Goal: Information Seeking & Learning: Find contact information

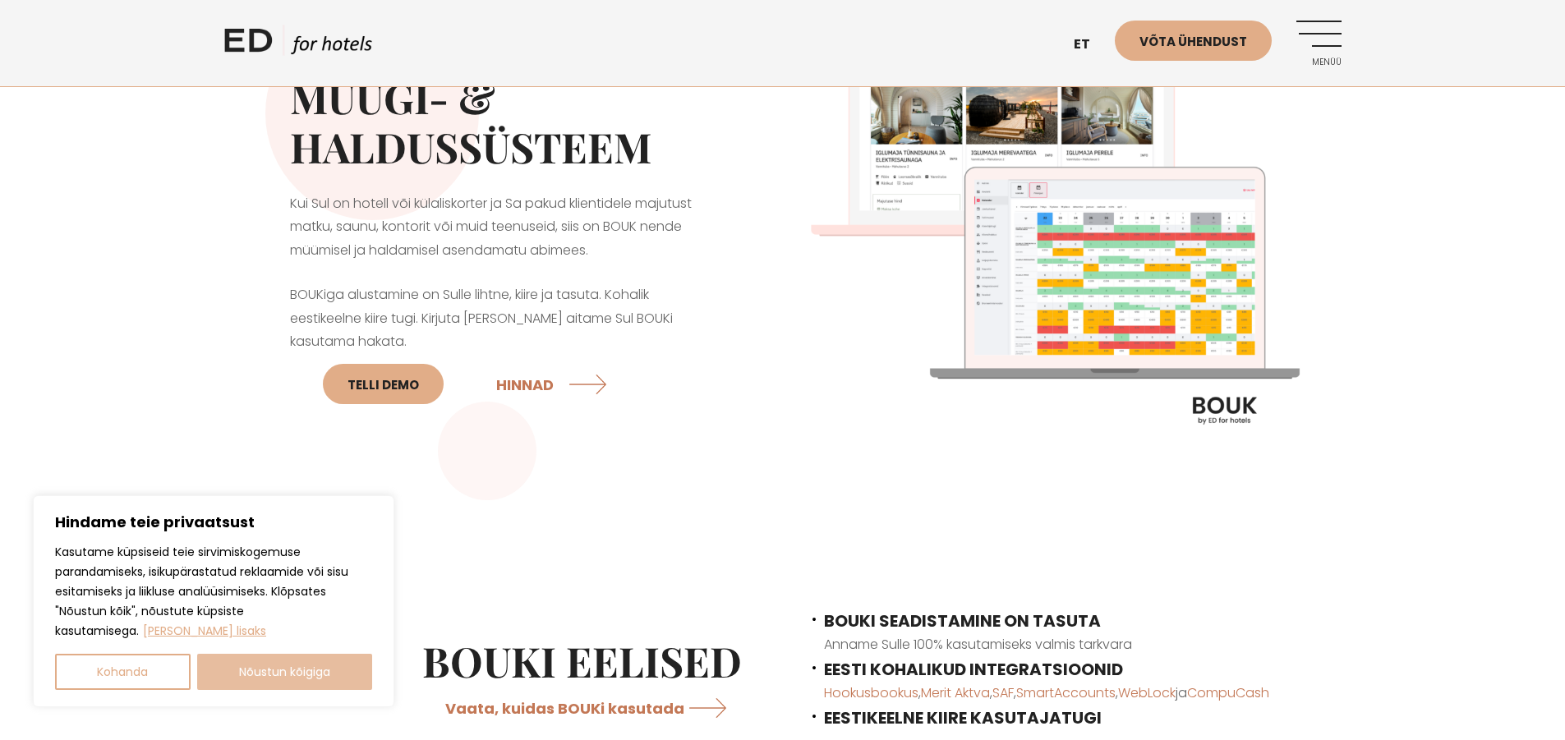
scroll to position [136, 0]
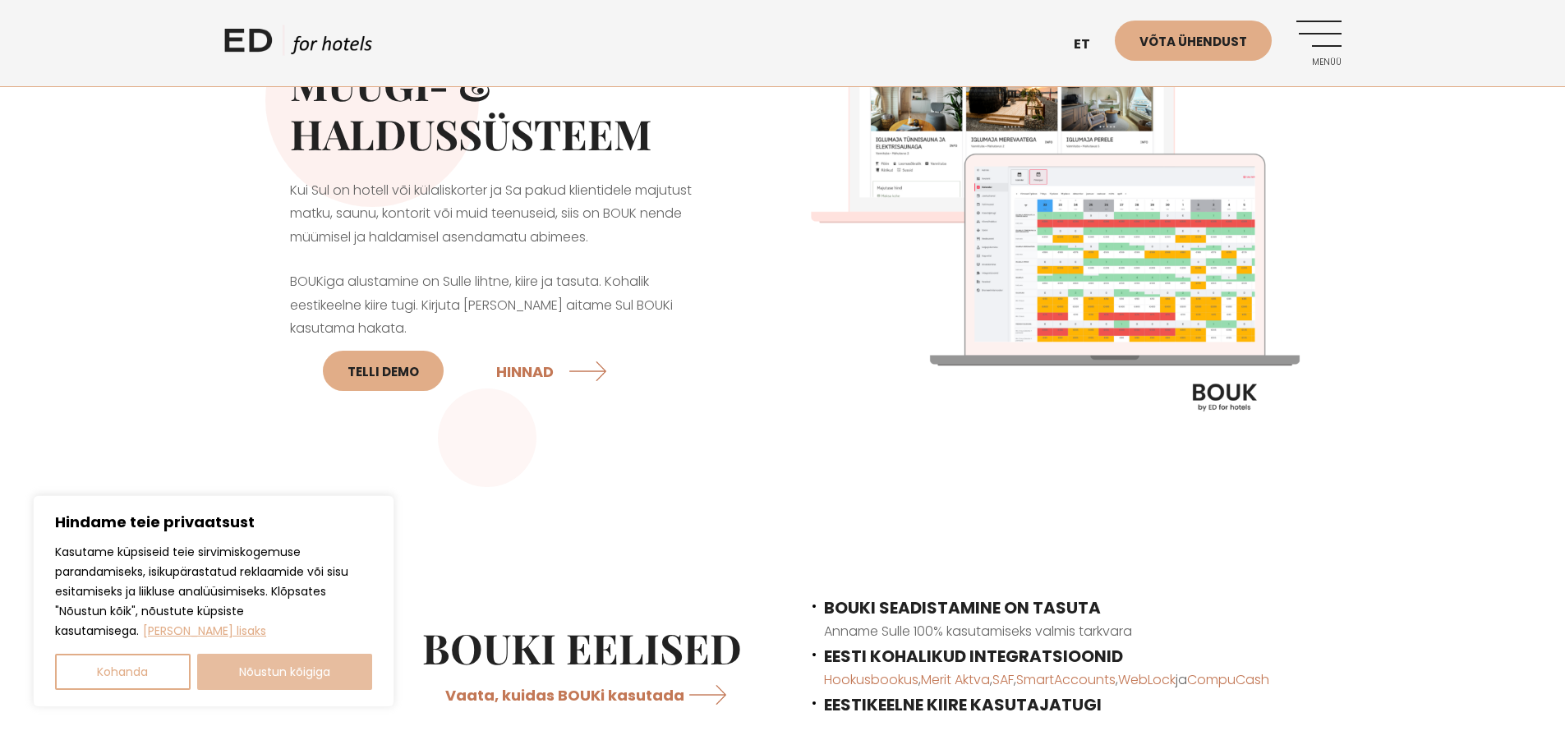
click at [235, 676] on button "Nõustun kõigiga" at bounding box center [285, 672] width 176 height 36
checkbox input "true"
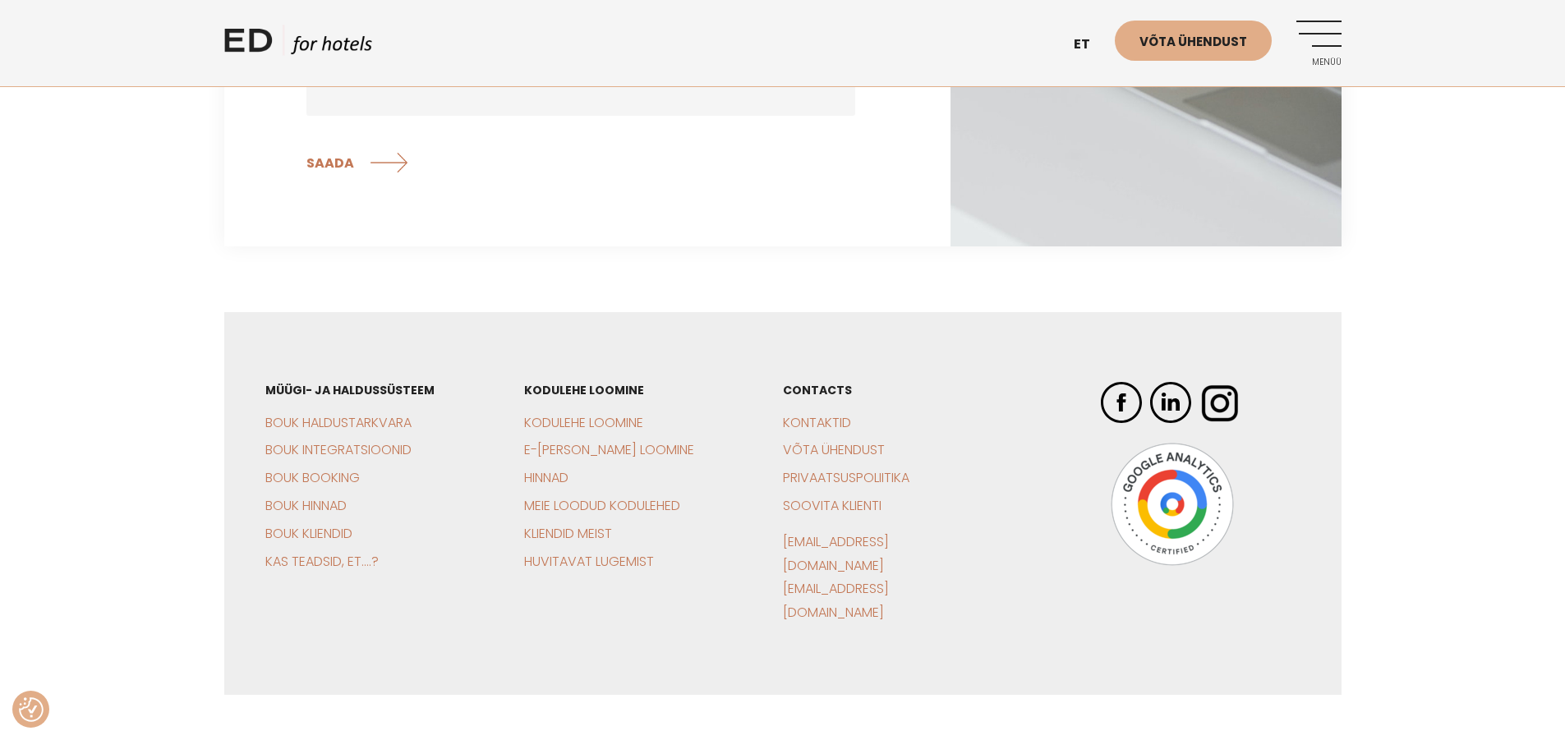
scroll to position [5217, 0]
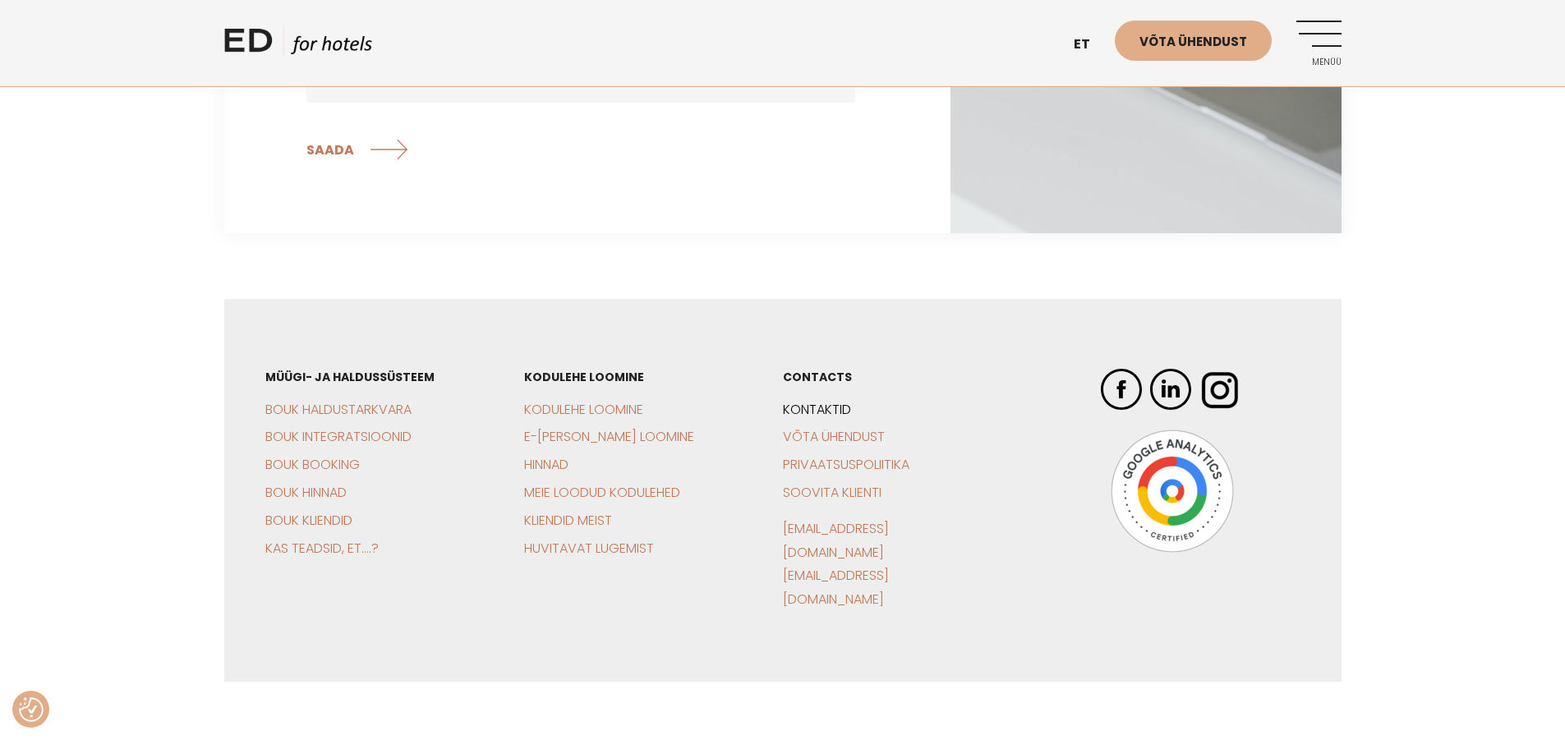
click at [804, 400] on link "Kontaktid" at bounding box center [817, 409] width 68 height 19
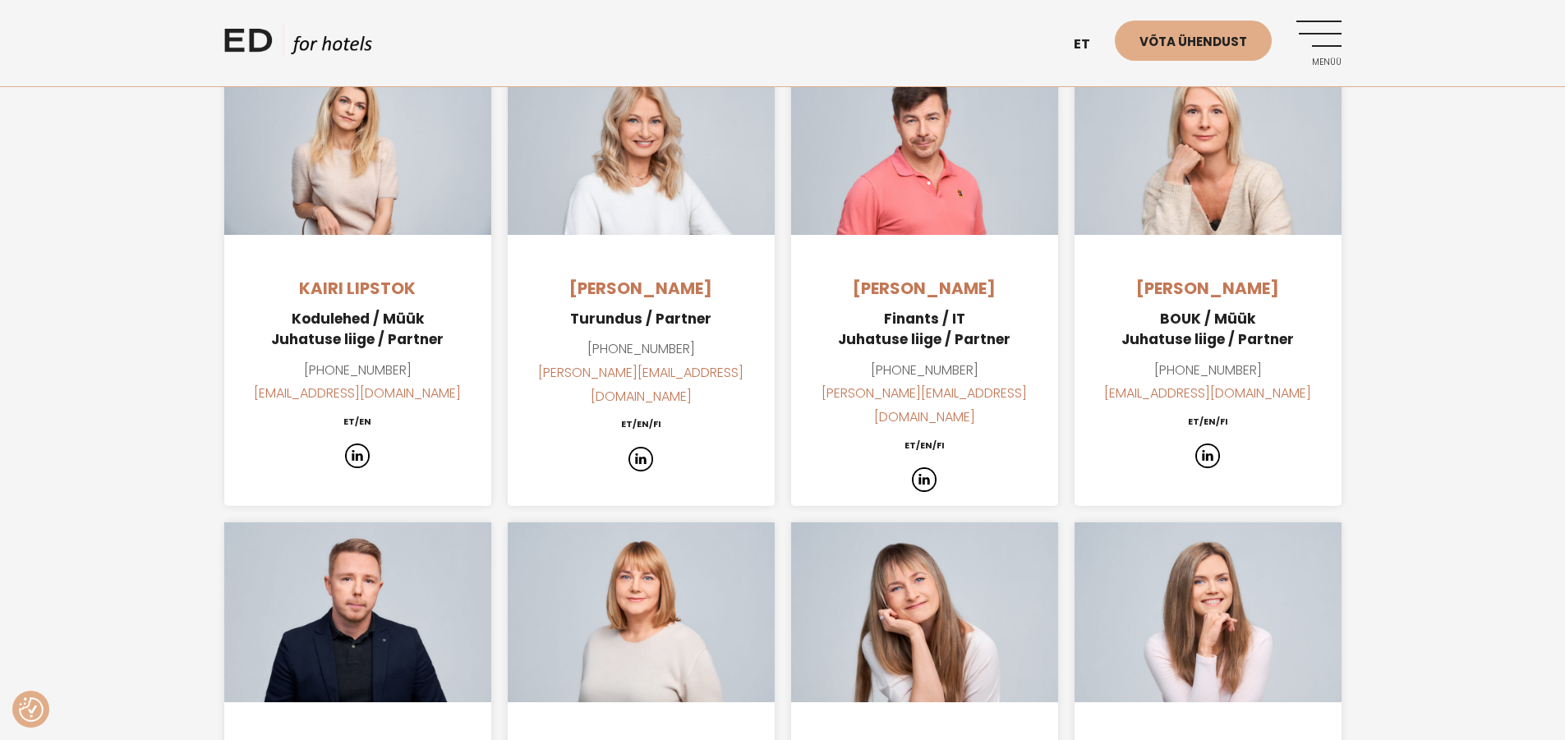
scroll to position [1234, 0]
